Goal: Task Accomplishment & Management: Manage account settings

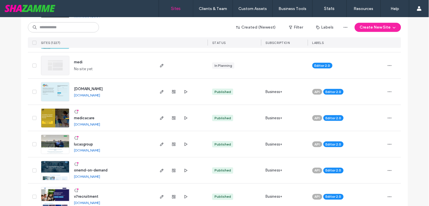
scroll to position [158, 0]
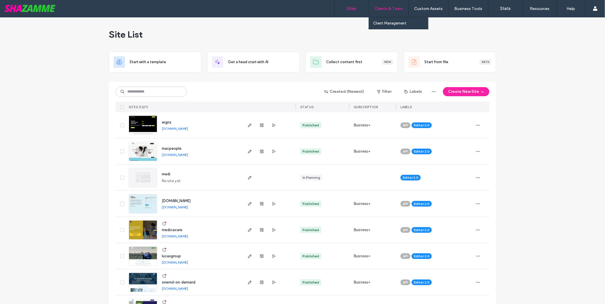
click at [377, 6] on div "Clients & Team" at bounding box center [389, 8] width 40 height 17
click at [397, 23] on label "Client Management" at bounding box center [389, 23] width 33 height 4
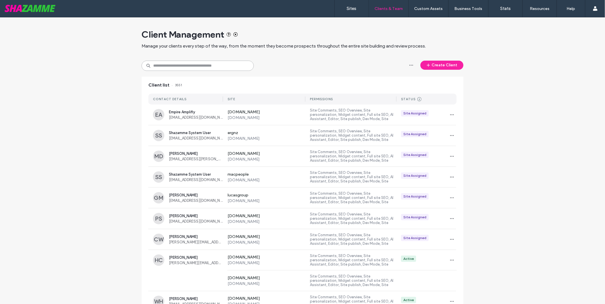
click at [203, 64] on input at bounding box center [197, 66] width 112 height 10
type input "*****"
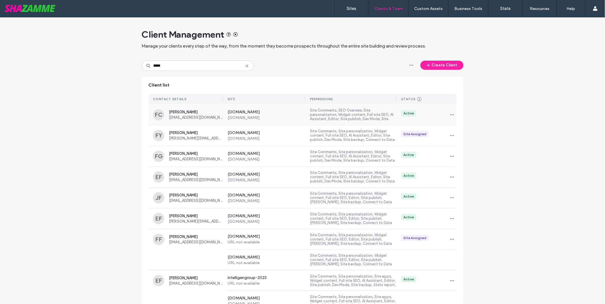
click at [273, 117] on label "www.makanapartners.com" at bounding box center [266, 117] width 78 height 5
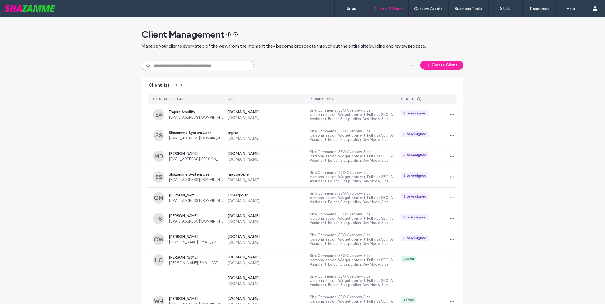
click at [190, 70] on input at bounding box center [197, 66] width 112 height 10
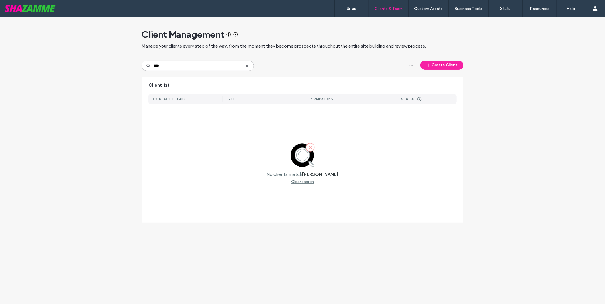
type input "***"
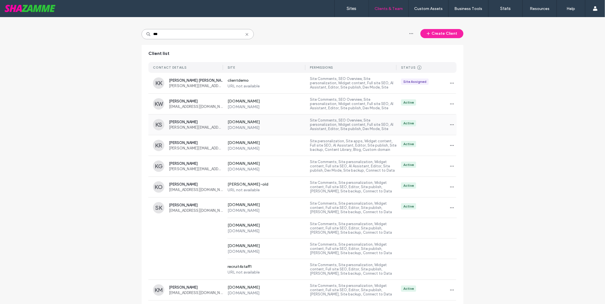
scroll to position [54, 0]
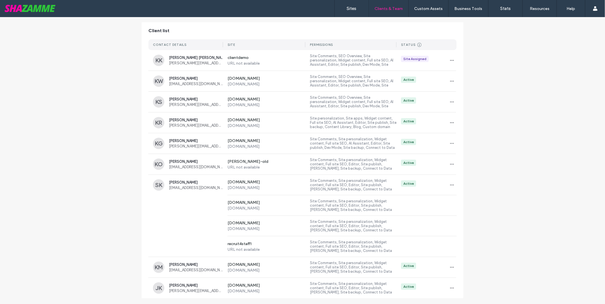
click at [122, 240] on div "Client Management Manage your clients every step of the way, from the moment th…" at bounding box center [302, 133] width 605 height 341
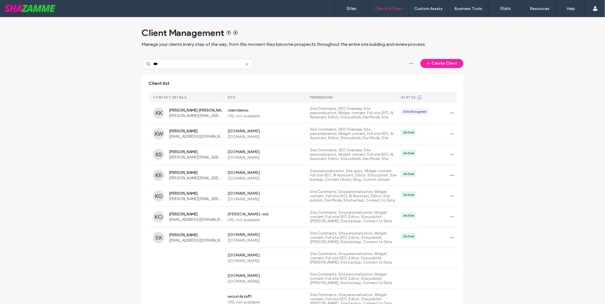
scroll to position [0, 0]
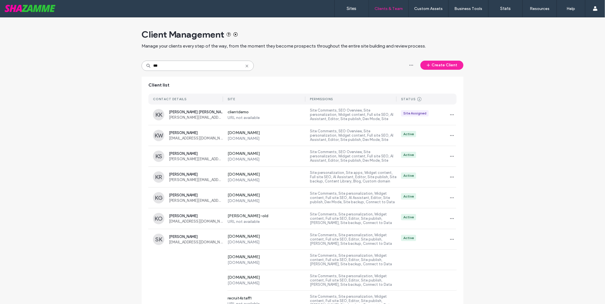
click at [194, 61] on input "***" at bounding box center [197, 66] width 112 height 10
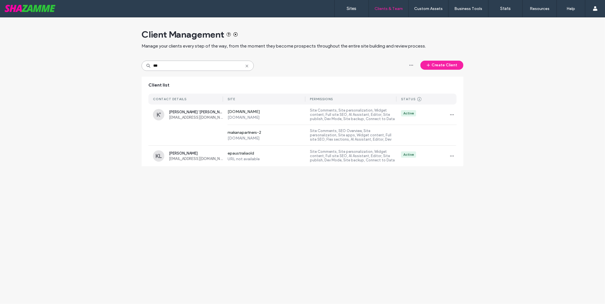
click at [202, 61] on input "***" at bounding box center [197, 66] width 112 height 10
click at [201, 60] on div "Client Management Manage your clients every step of the way, from the moment th…" at bounding box center [302, 94] width 322 height 155
type input "*****"
click at [448, 113] on span "button" at bounding box center [451, 114] width 9 height 9
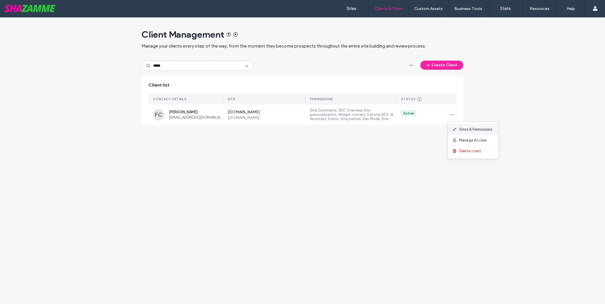
click at [484, 134] on div "Sites & Permissions" at bounding box center [472, 129] width 51 height 11
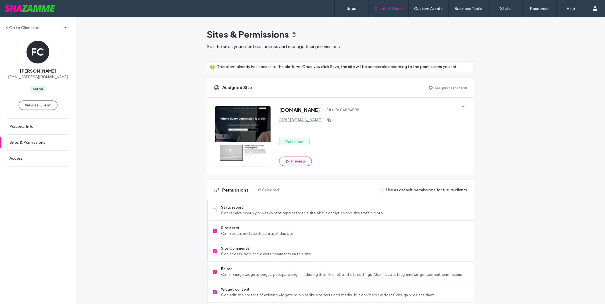
click at [436, 84] on label "Assign another site" at bounding box center [450, 88] width 33 height 10
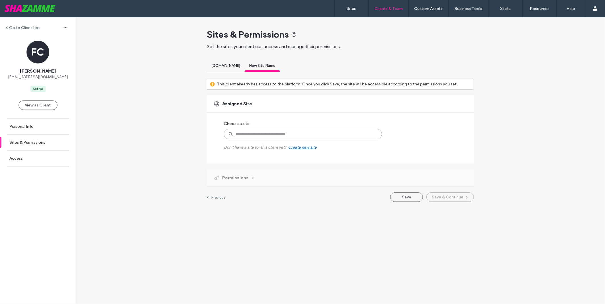
click at [317, 135] on input at bounding box center [303, 134] width 158 height 10
type input "******"
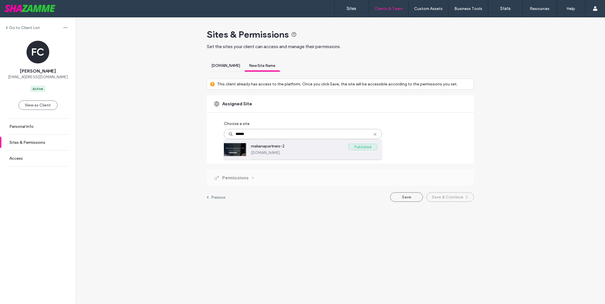
click at [318, 142] on div "makanapartners-2 Published makanapartners-2.shazamme.site" at bounding box center [314, 149] width 126 height 20
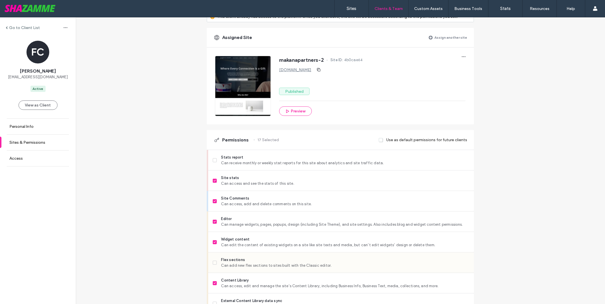
scroll to position [126, 0]
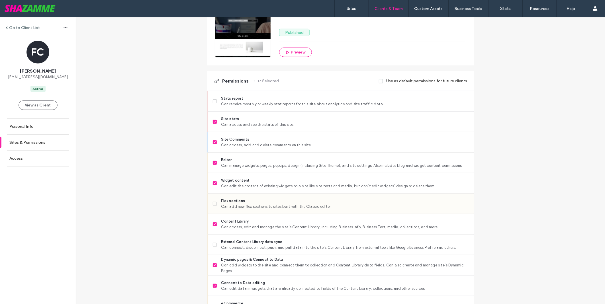
click at [250, 205] on span "Can add new flex sections to sites built with the Classic editor." at bounding box center [345, 207] width 248 height 6
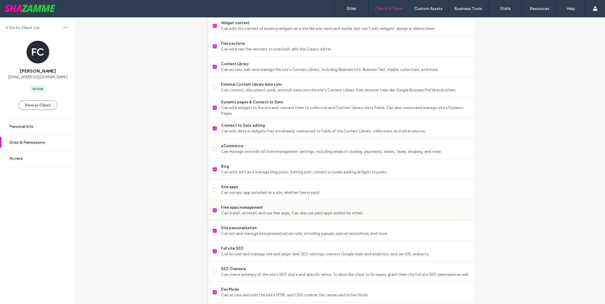
scroll to position [285, 0]
click at [274, 197] on div "Site apps Can use any app installed on a site, whether free or paid." at bounding box center [343, 189] width 261 height 20
click at [281, 190] on span "Can use any app installed on a site, whether free or paid." at bounding box center [345, 192] width 248 height 6
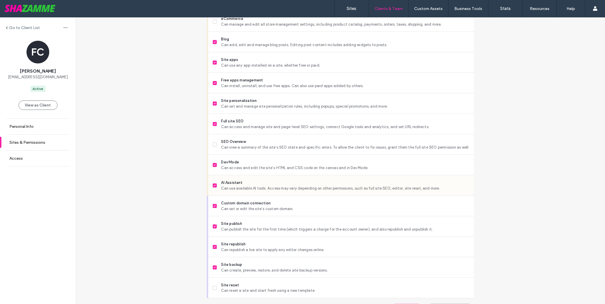
scroll to position [426, 0]
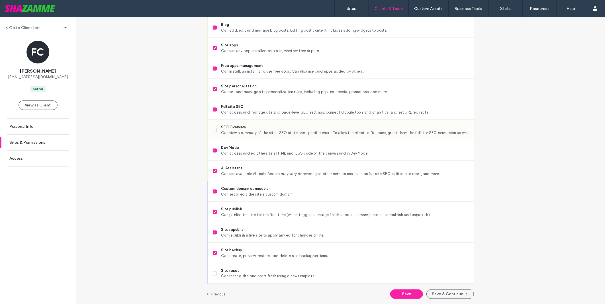
click at [268, 128] on span "SEO Overview" at bounding box center [345, 127] width 248 height 6
click at [438, 291] on button "Save & Continue" at bounding box center [450, 294] width 48 height 9
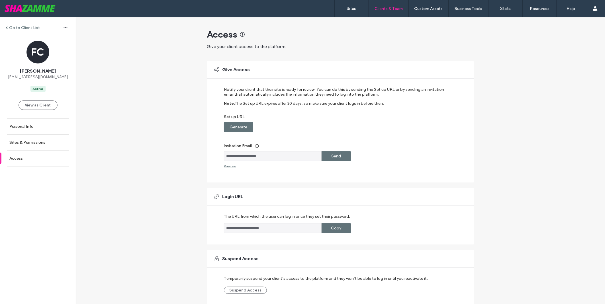
click at [343, 159] on div "Send" at bounding box center [335, 156] width 29 height 10
click at [241, 123] on label "Generate" at bounding box center [239, 127] width 18 height 11
click at [336, 126] on label "Copy" at bounding box center [336, 127] width 10 height 11
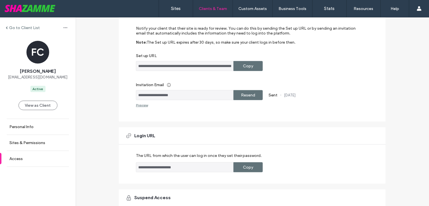
scroll to position [120, 0]
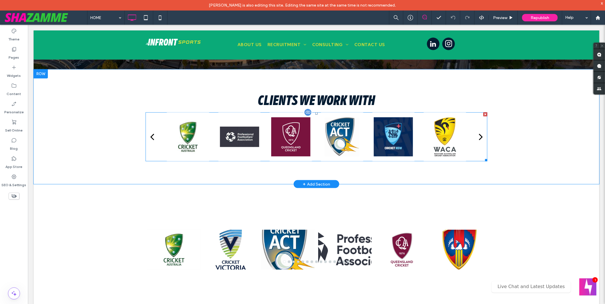
scroll to position [537, 0]
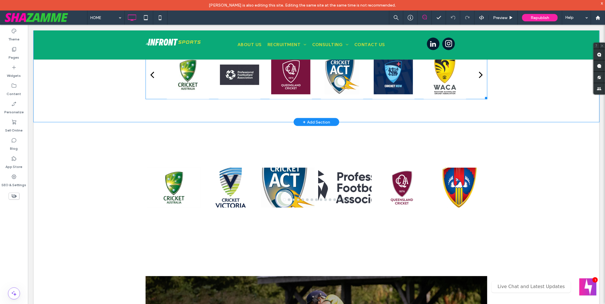
click at [215, 82] on div at bounding box center [239, 86] width 48 height 9
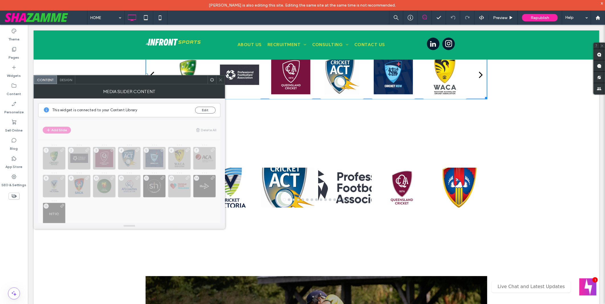
drag, startPoint x: 68, startPoint y: 80, endPoint x: 131, endPoint y: 116, distance: 72.4
click at [68, 80] on span "Design" at bounding box center [66, 80] width 12 height 4
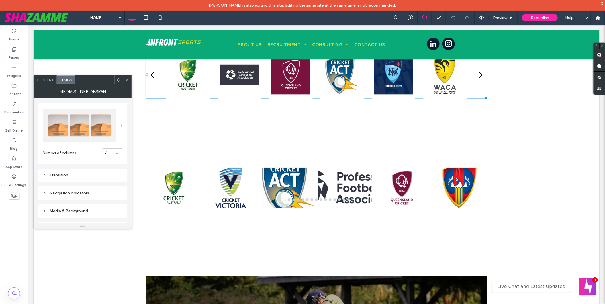
scroll to position [32, 0]
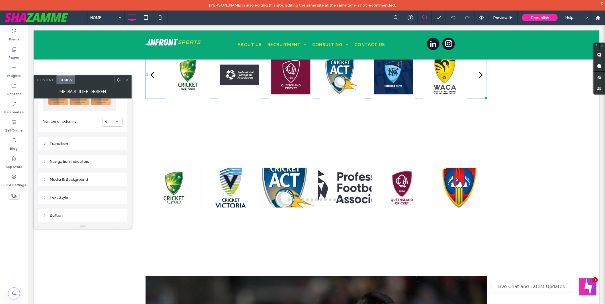
click at [77, 161] on div "Navigation indicators" at bounding box center [83, 161] width 80 height 5
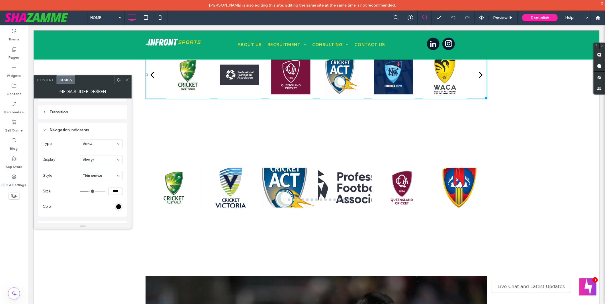
click at [265, 193] on div at bounding box center [288, 190] width 54 height 13
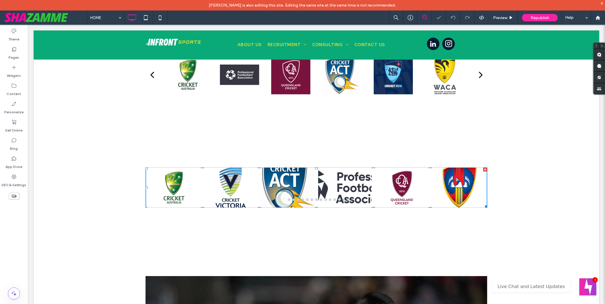
click at [265, 193] on div at bounding box center [288, 190] width 54 height 13
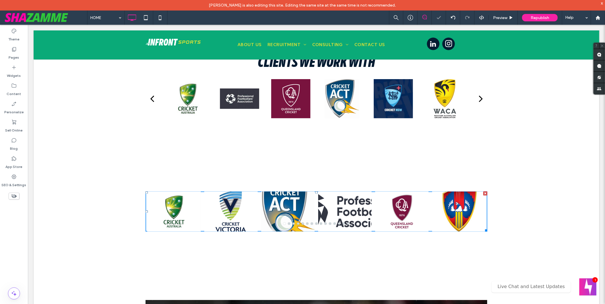
scroll to position [474, 0]
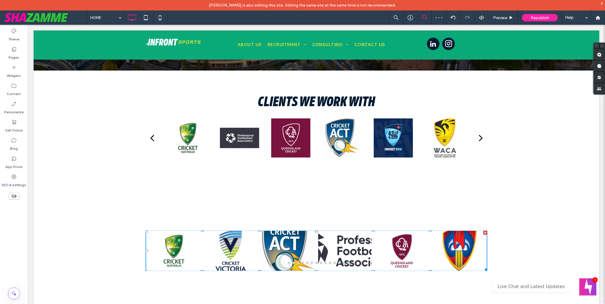
click at [195, 19] on div "HOME Preview Republish Help" at bounding box center [346, 18] width 518 height 14
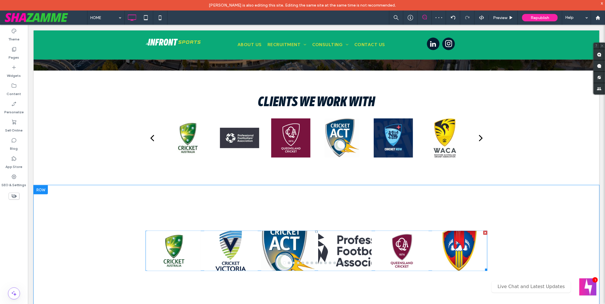
click at [259, 235] on div at bounding box center [287, 251] width 57 height 40
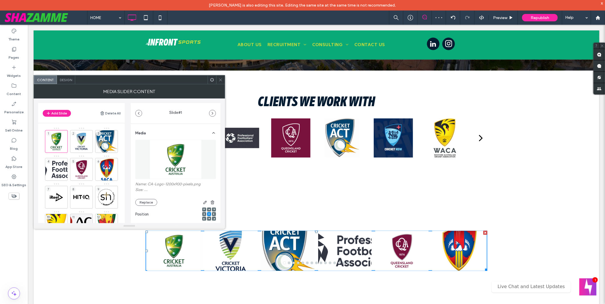
click at [69, 81] on span "Design" at bounding box center [66, 80] width 12 height 4
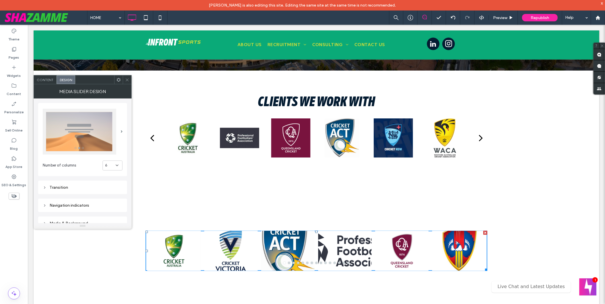
click at [88, 212] on div "Number of columns 6 Transition Navigation indicators Media & Background Text St…" at bounding box center [82, 208] width 89 height 221
click at [89, 206] on div "Navigation indicators" at bounding box center [83, 205] width 80 height 5
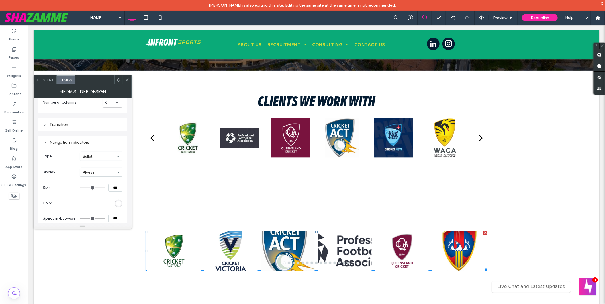
scroll to position [63, 0]
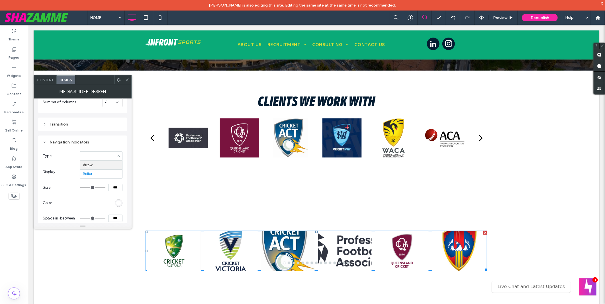
type input "**"
type input "*"
type input "**"
type input "****"
click at [13, 232] on div "Theme Pages Widgets Content Personalize Sell Online Blog App Store SEO & Settin…" at bounding box center [14, 170] width 28 height 290
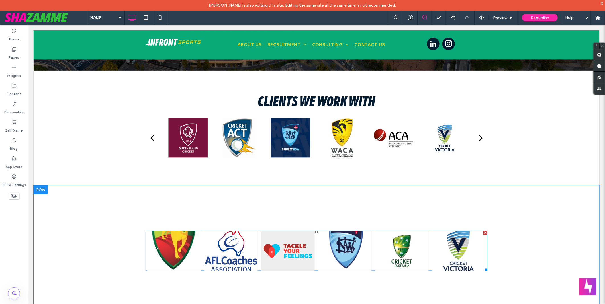
click at [321, 237] on div at bounding box center [345, 251] width 54 height 40
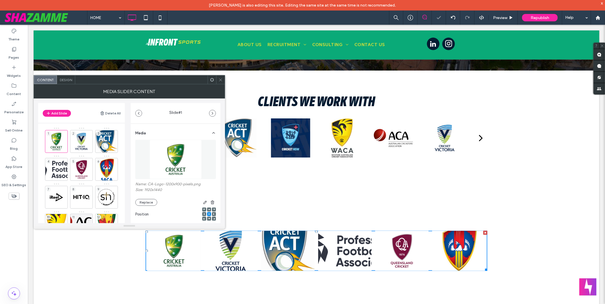
click at [65, 81] on span "Design" at bounding box center [66, 80] width 12 height 4
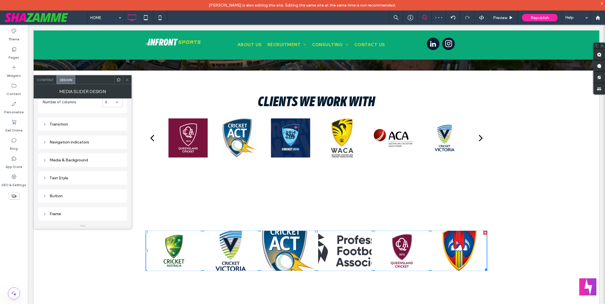
click at [80, 142] on div "Navigation indicators" at bounding box center [83, 142] width 80 height 5
click at [118, 182] on div "Type Arrow Display Always Style Thin arrows Size **** Color" at bounding box center [83, 156] width 80 height 72
click at [118, 186] on div "rgb(255, 255, 255)" at bounding box center [118, 187] width 5 height 5
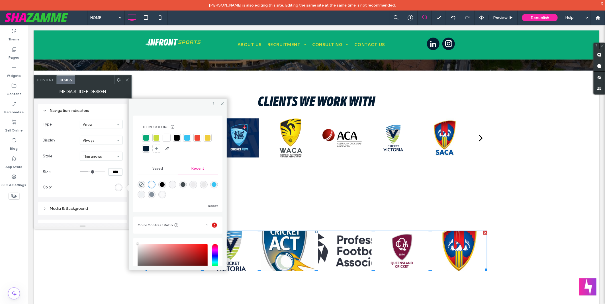
click at [181, 140] on div at bounding box center [177, 143] width 71 height 19
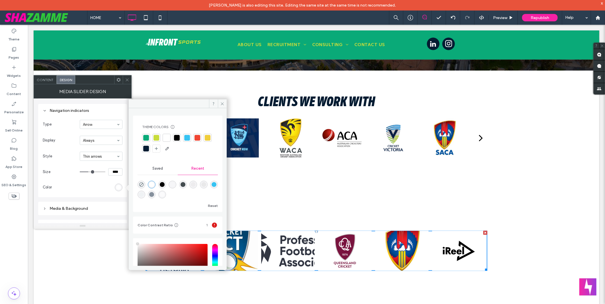
click at [176, 137] on div at bounding box center [177, 138] width 6 height 6
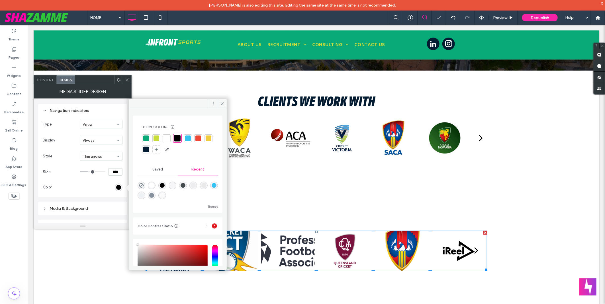
click at [269, 19] on div "HOME Preview Republish Help" at bounding box center [346, 18] width 518 height 14
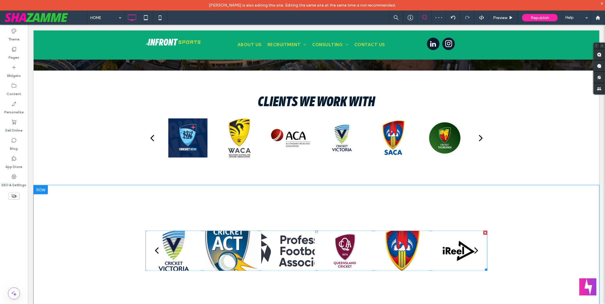
click at [190, 234] on div at bounding box center [174, 251] width 54 height 40
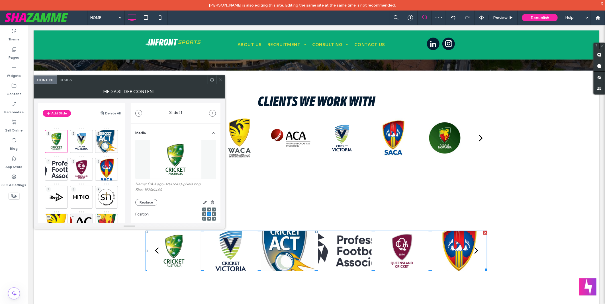
click at [65, 80] on span "Design" at bounding box center [66, 80] width 12 height 4
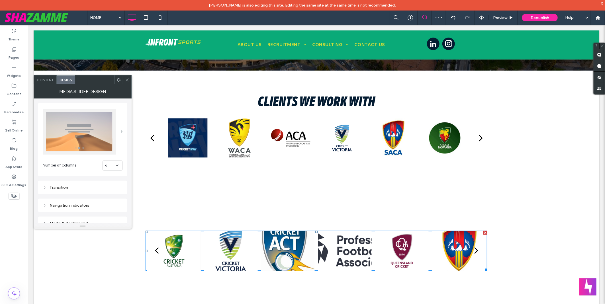
click at [81, 200] on div "Navigation indicators" at bounding box center [82, 205] width 89 height 13
click at [82, 206] on div "Navigation indicators" at bounding box center [83, 205] width 80 height 5
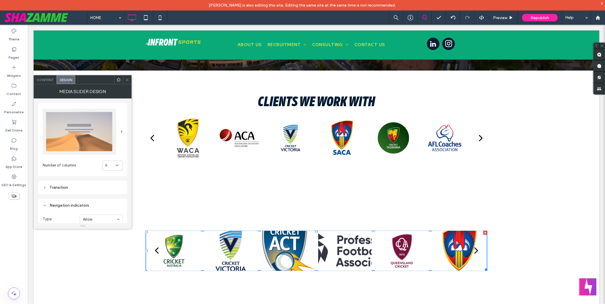
scroll to position [63, 0]
